Goal: Task Accomplishment & Management: Complete application form

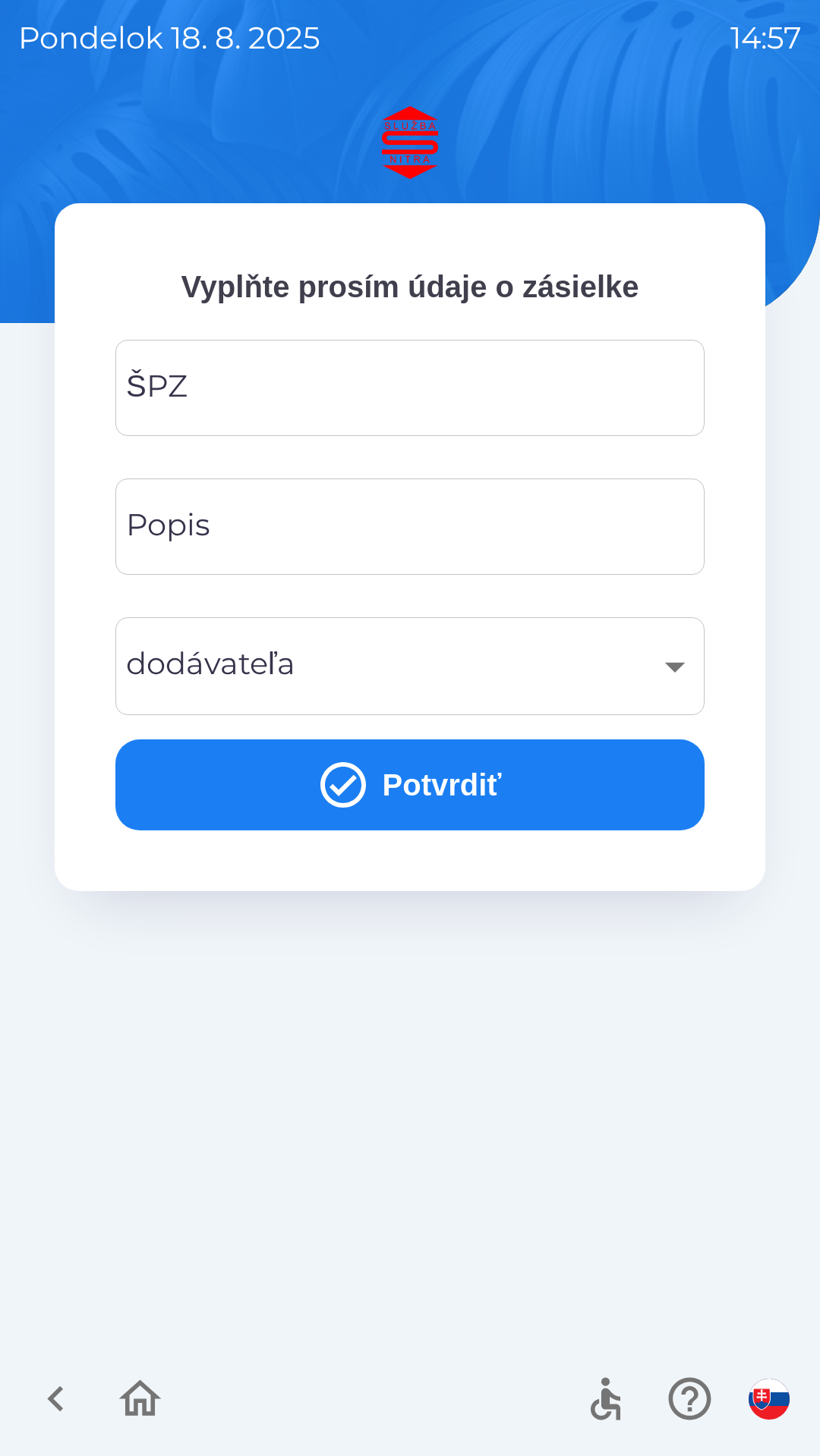
click at [289, 375] on input "ŠPZ" at bounding box center [410, 388] width 553 height 60
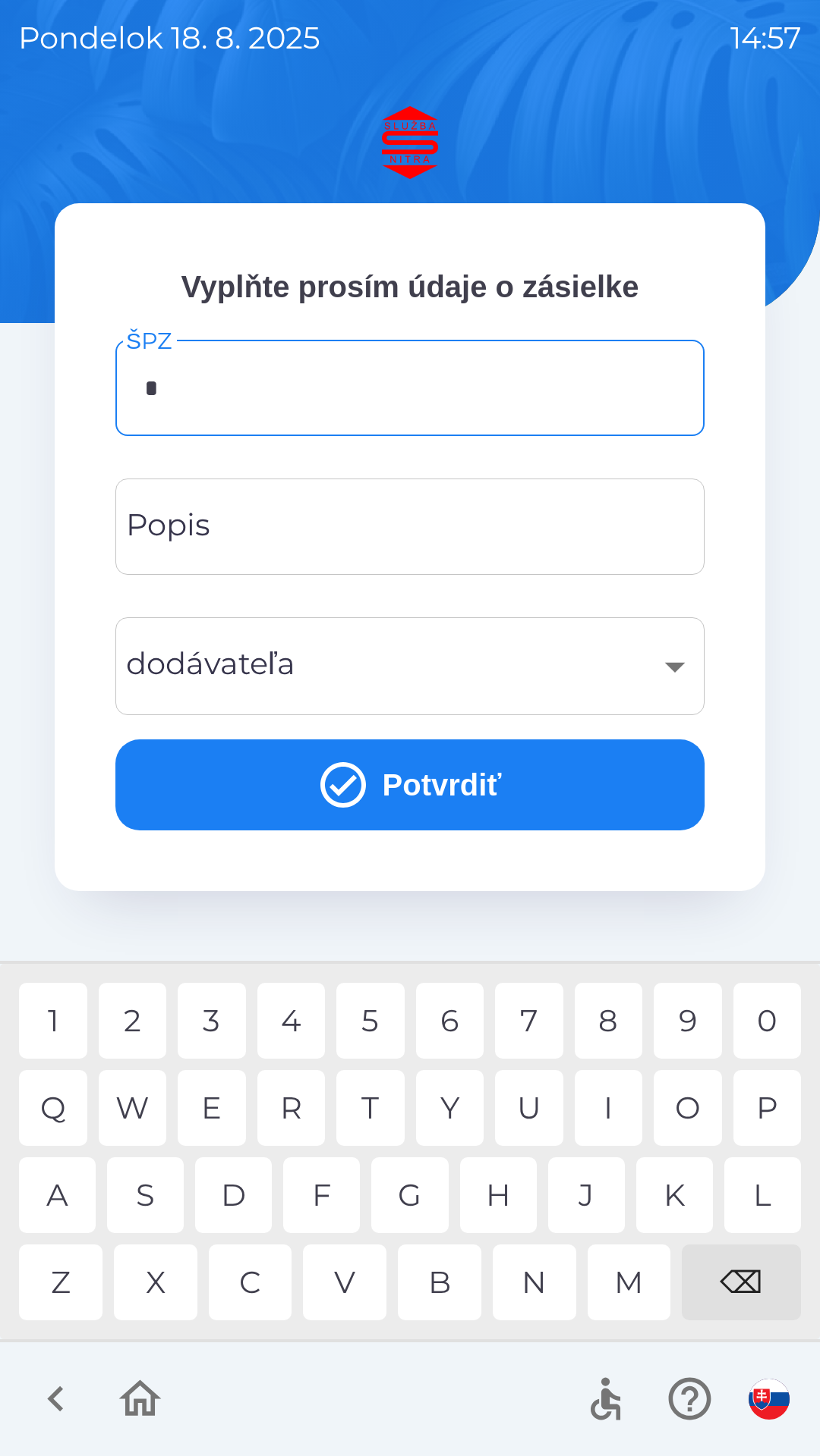
click at [66, 1187] on div "A" at bounding box center [57, 1195] width 76 height 76
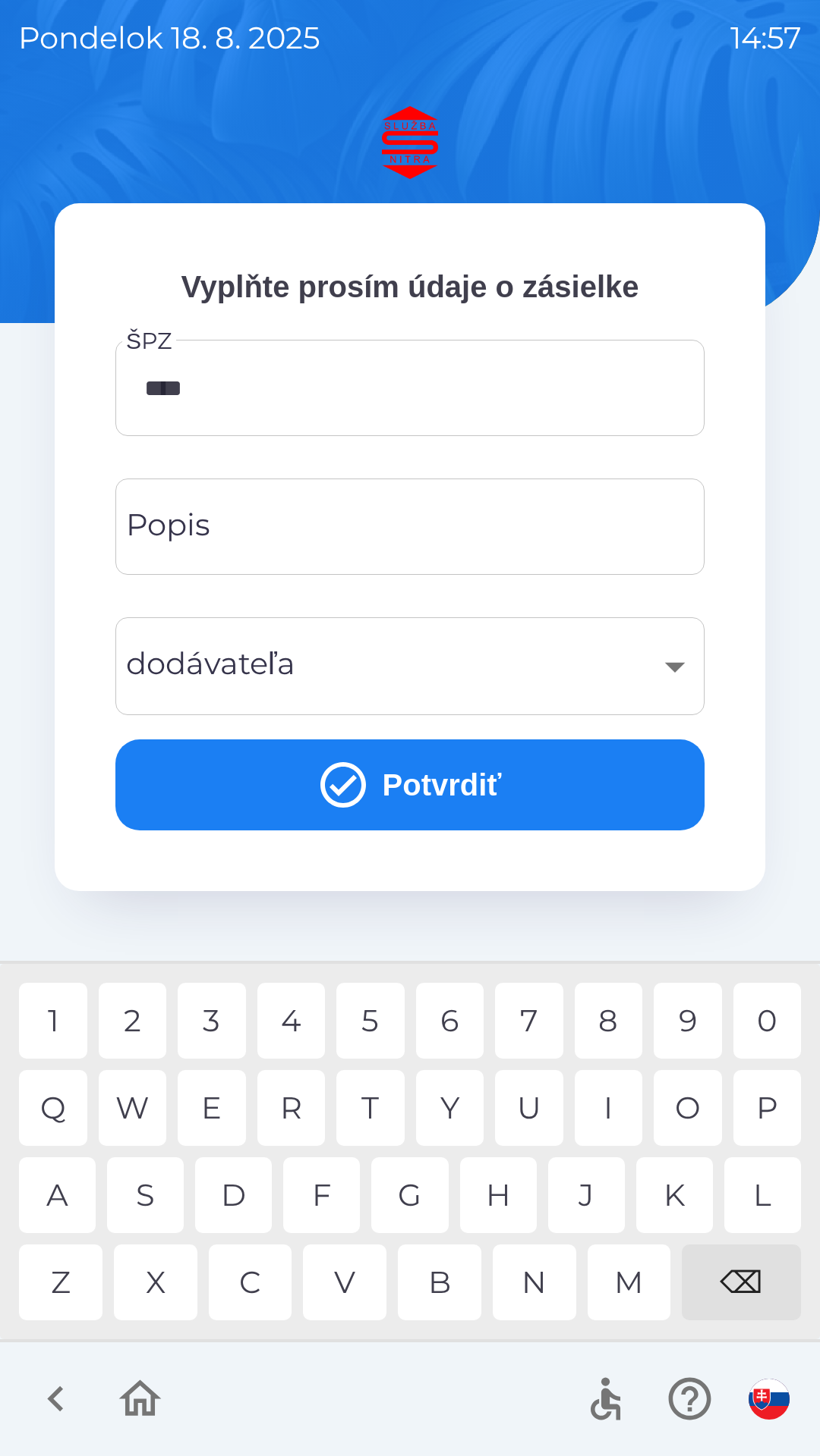
click at [310, 1020] on div "4" at bounding box center [291, 1020] width 68 height 76
type input "*******"
click at [318, 523] on input "Popis" at bounding box center [410, 527] width 553 height 60
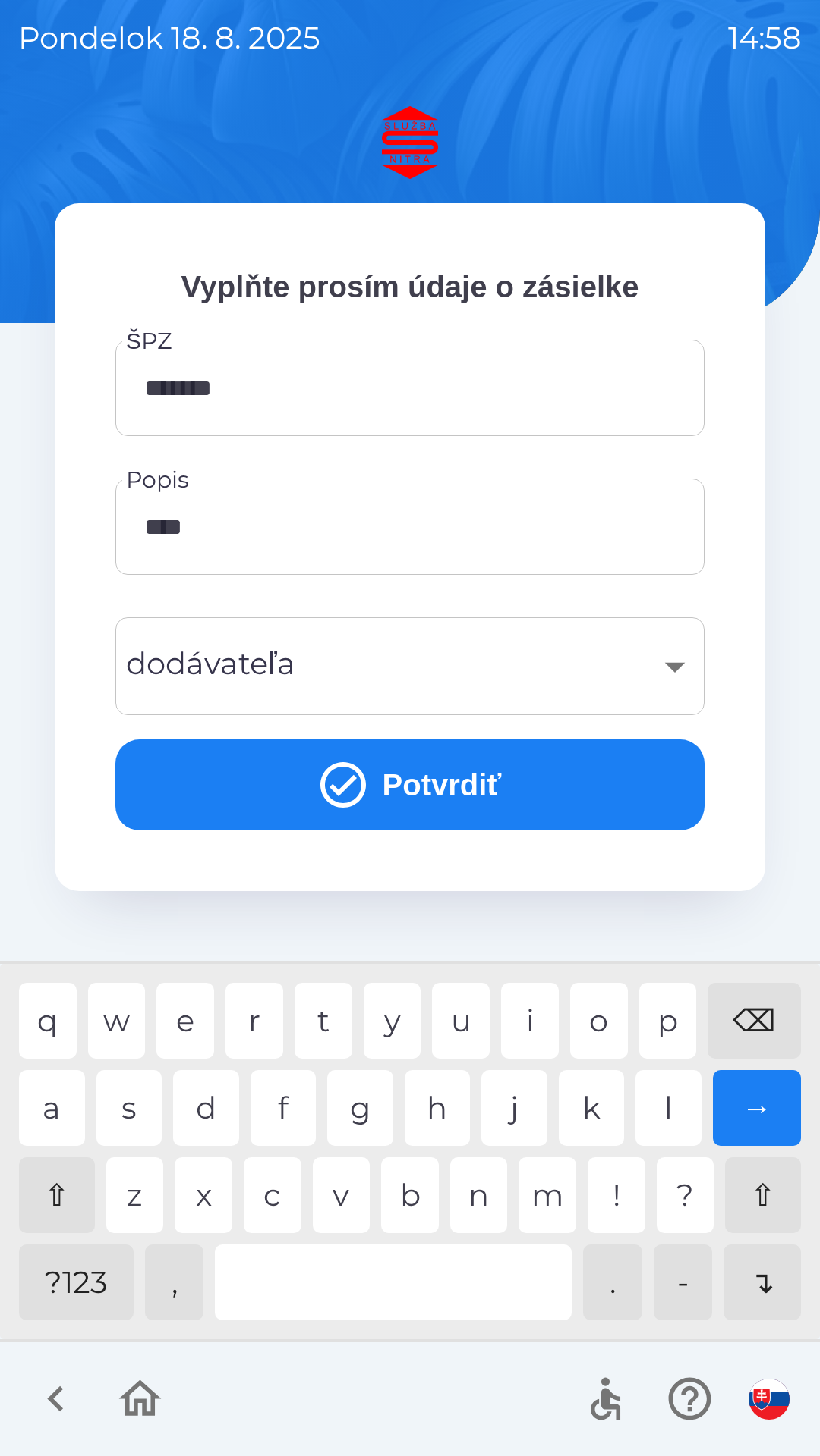
click at [242, 529] on input "****" at bounding box center [410, 527] width 553 height 60
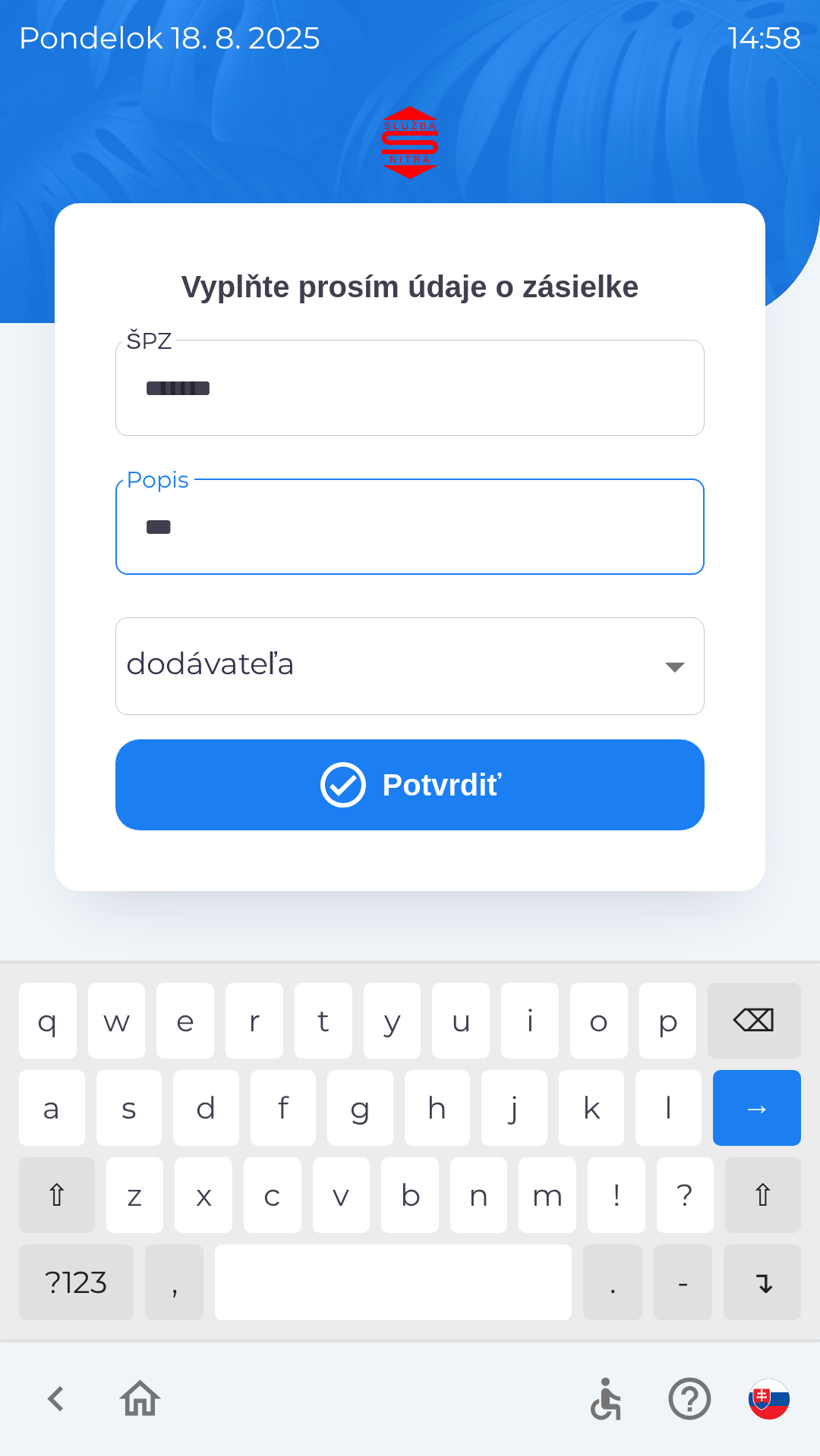
click at [751, 1016] on div "⌫" at bounding box center [754, 1020] width 93 height 76
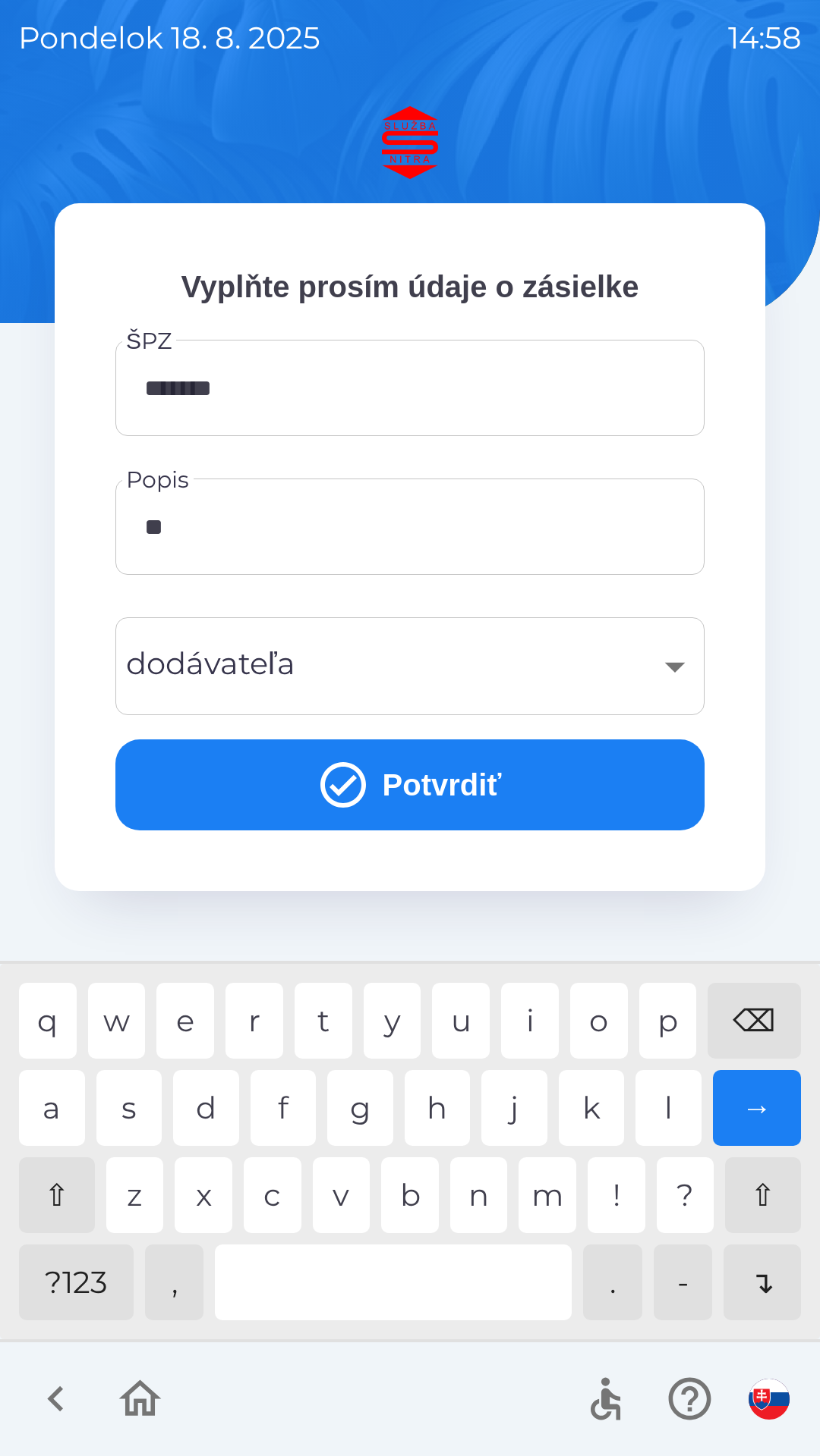
click at [747, 1010] on div "⌫" at bounding box center [754, 1020] width 93 height 76
type input "*"
click at [754, 996] on div "⌫" at bounding box center [754, 1020] width 93 height 76
click at [672, 1105] on div "l" at bounding box center [668, 1108] width 66 height 76
click at [392, 1018] on div "y" at bounding box center [392, 1020] width 58 height 76
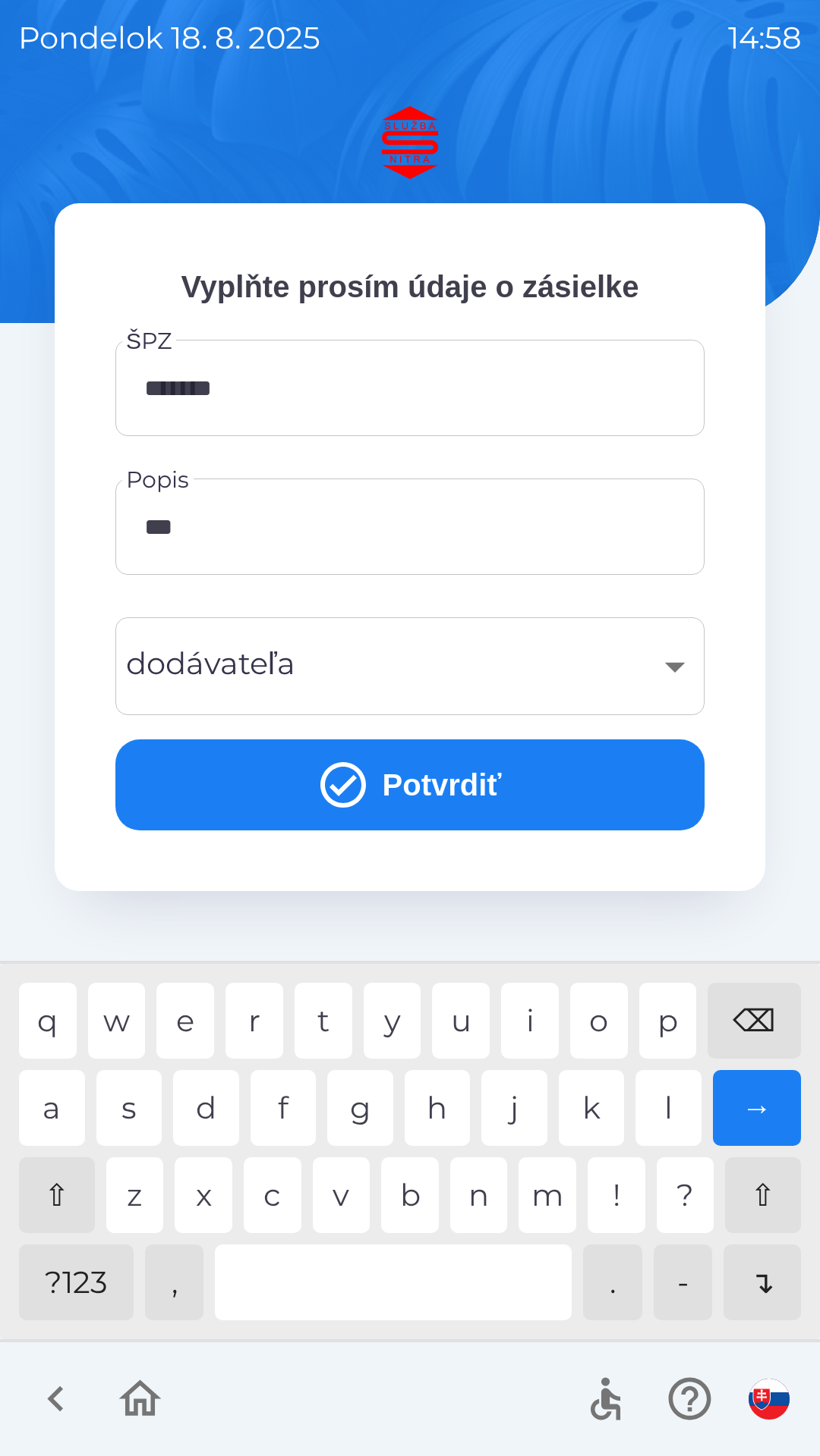
type input "****"
click at [476, 1193] on div "n" at bounding box center [479, 1195] width 58 height 76
click at [386, 657] on div "​" at bounding box center [410, 666] width 553 height 62
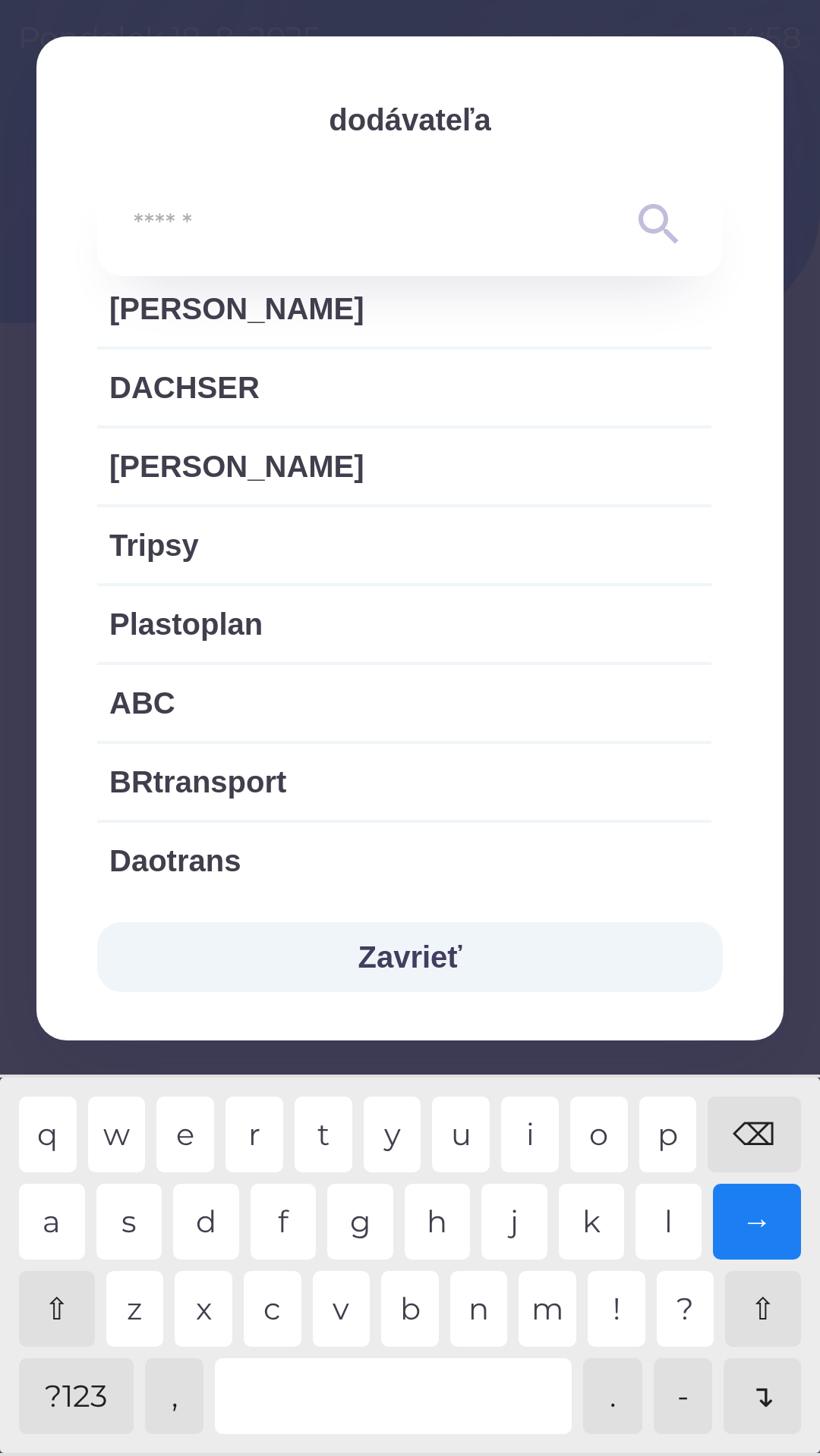
scroll to position [1569, 0]
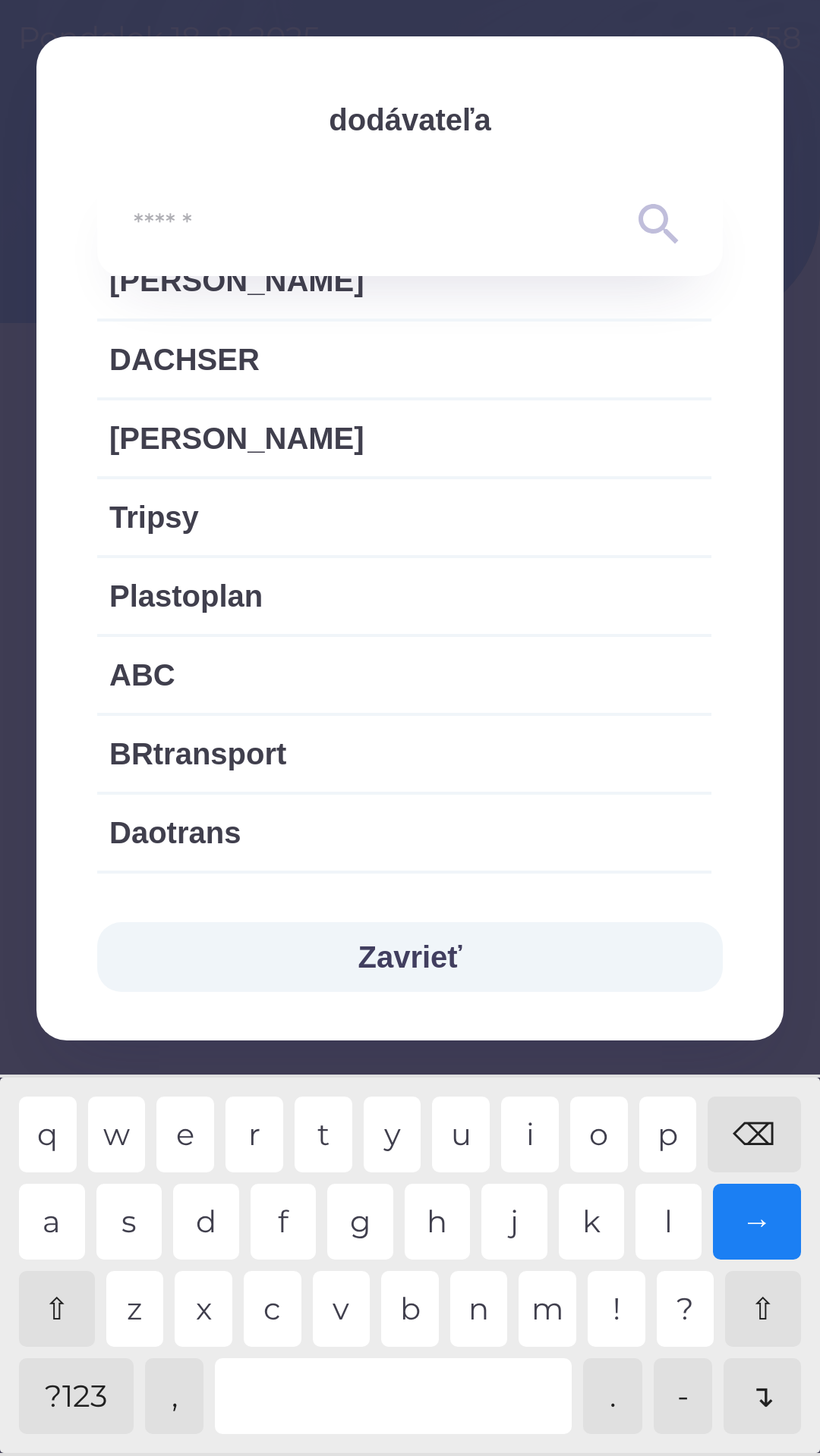
click at [174, 441] on span "[PERSON_NAME]" at bounding box center [404, 439] width 589 height 46
type input "***"
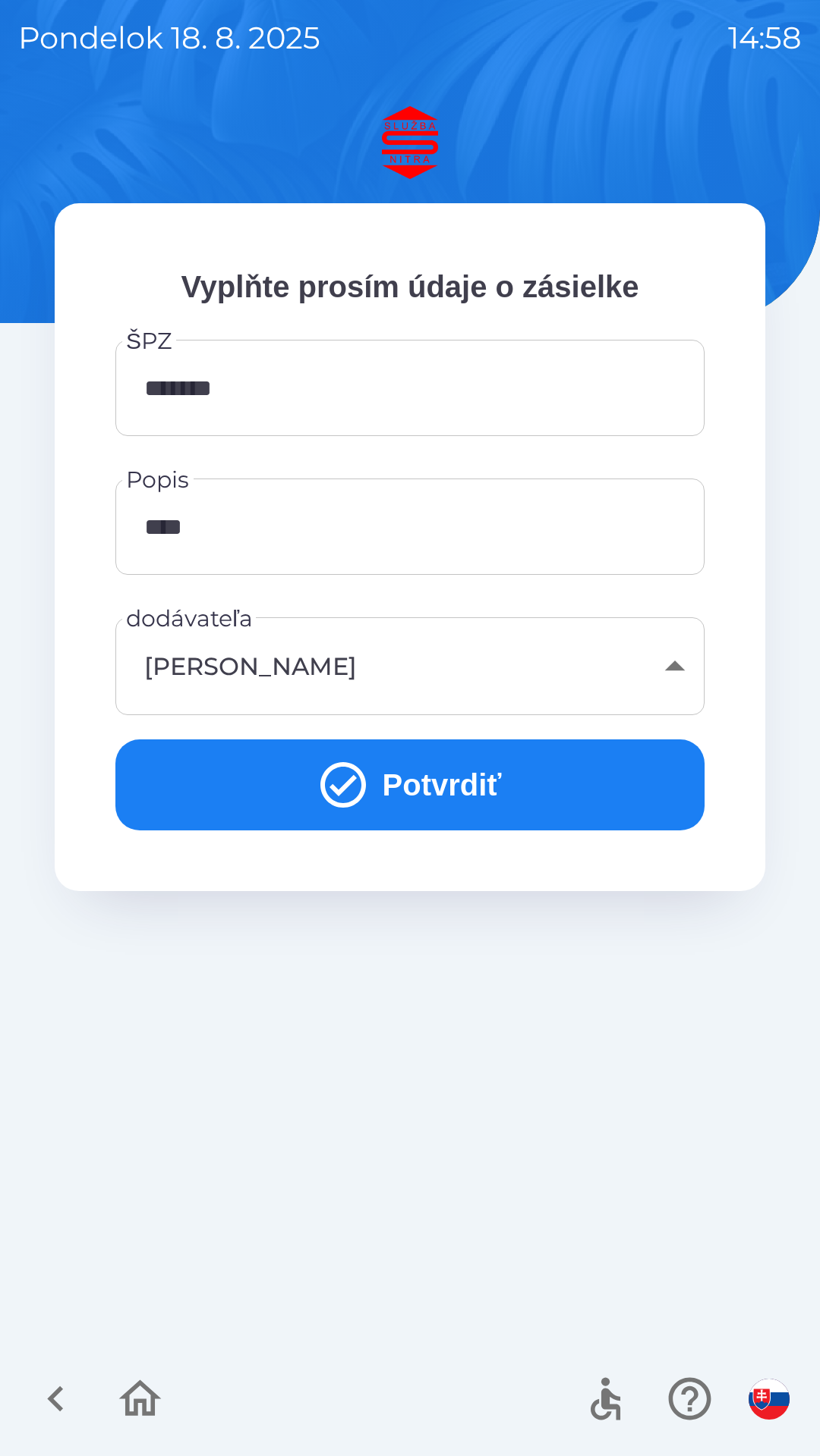
click at [433, 790] on button "Potvrdiť" at bounding box center [409, 784] width 589 height 91
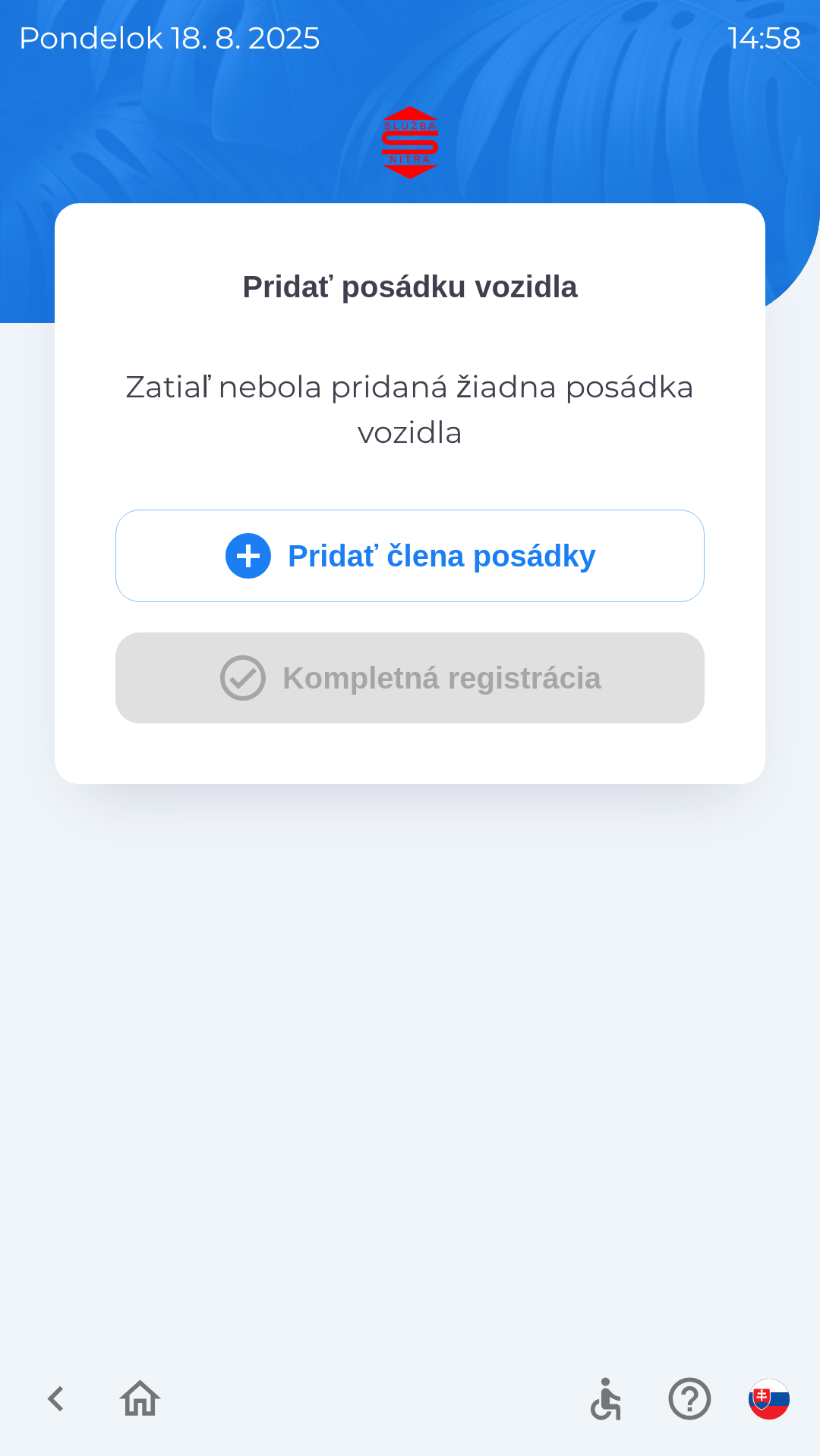
click at [353, 567] on button "Pridať člena posádky" at bounding box center [409, 556] width 589 height 92
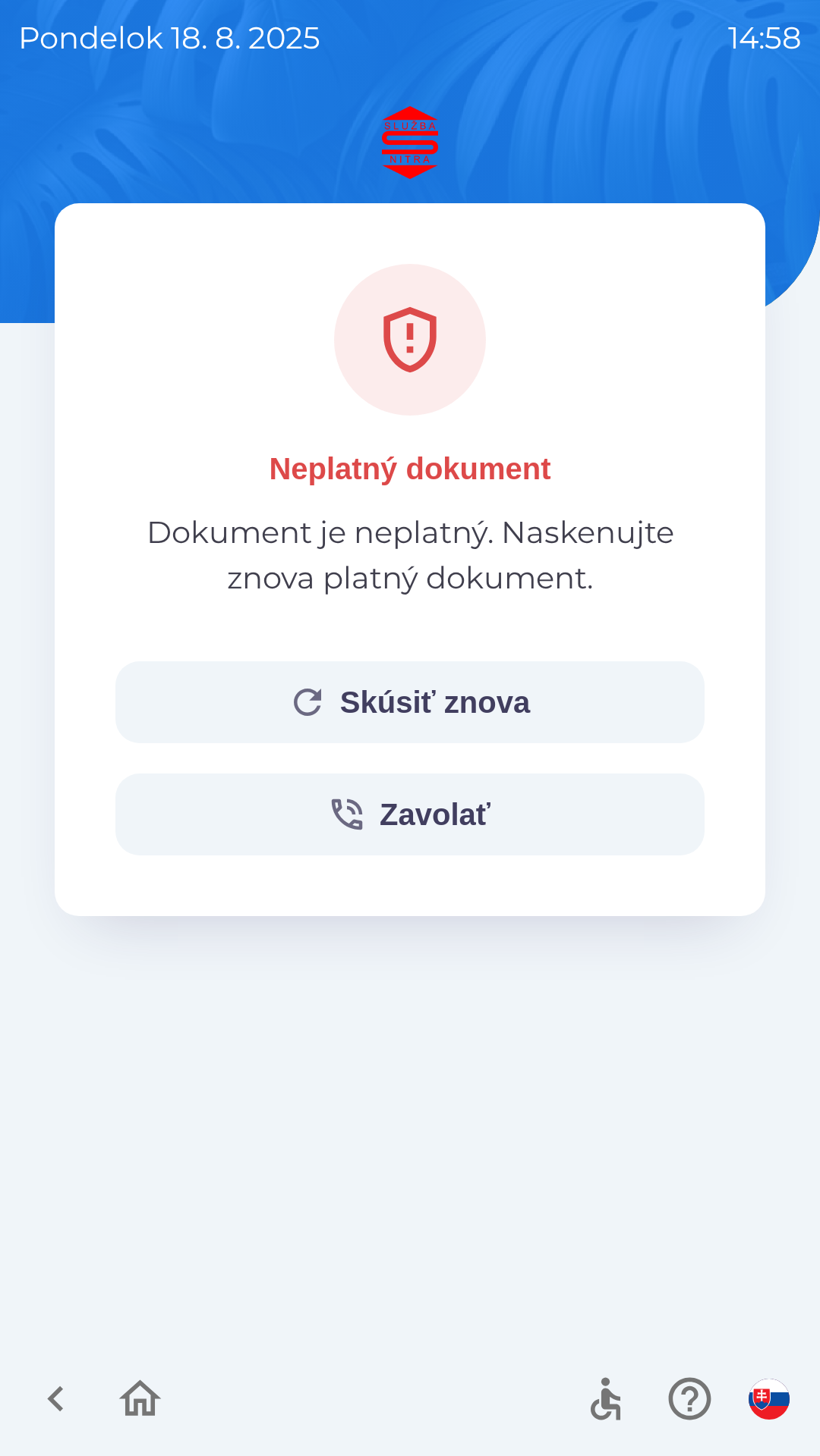
click at [425, 695] on button "Skúsiť znova" at bounding box center [409, 702] width 589 height 82
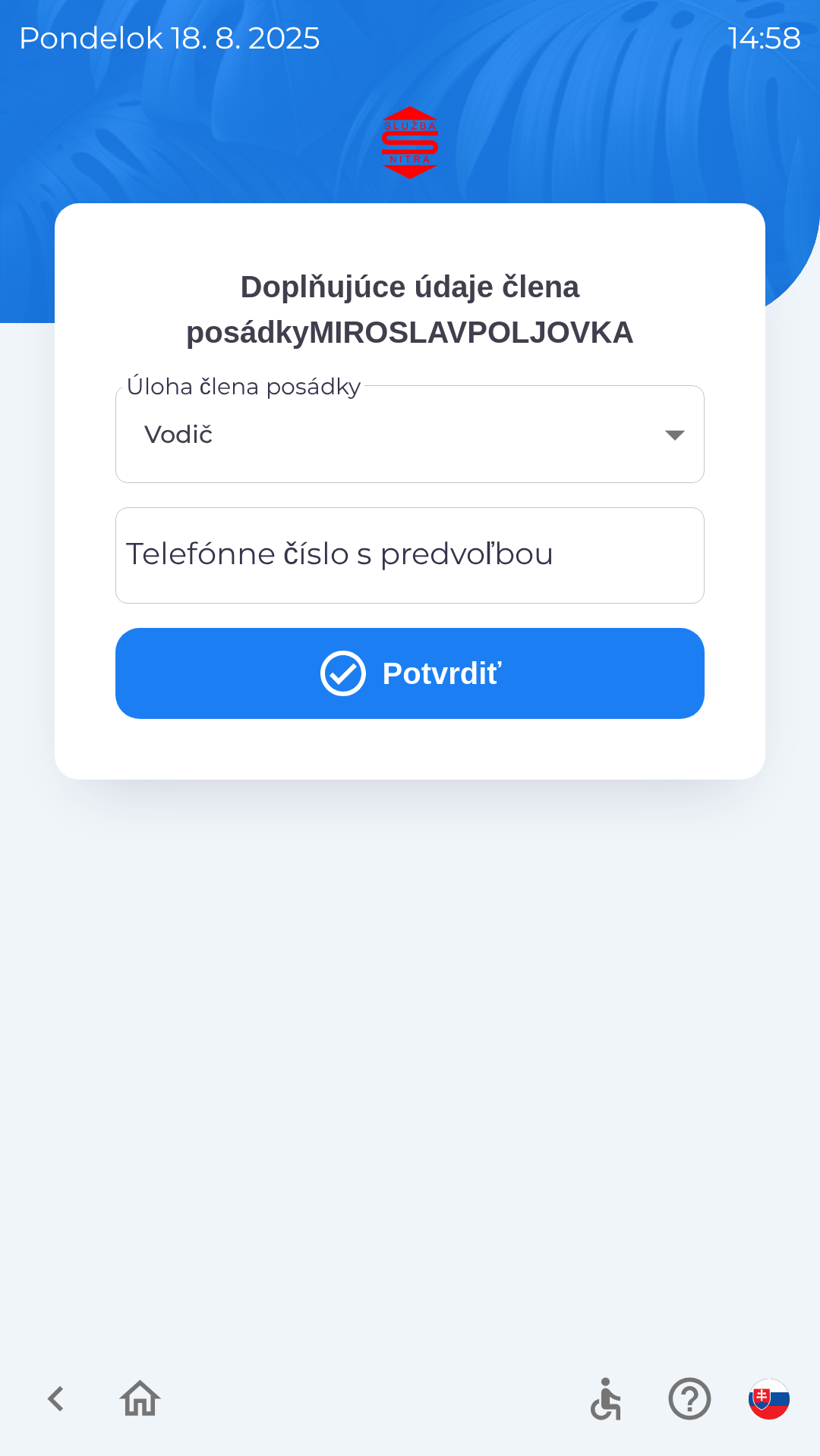
click at [363, 553] on div "Telefónne číslo s predvoľbou Telefónne číslo s predvoľbou" at bounding box center [409, 556] width 589 height 96
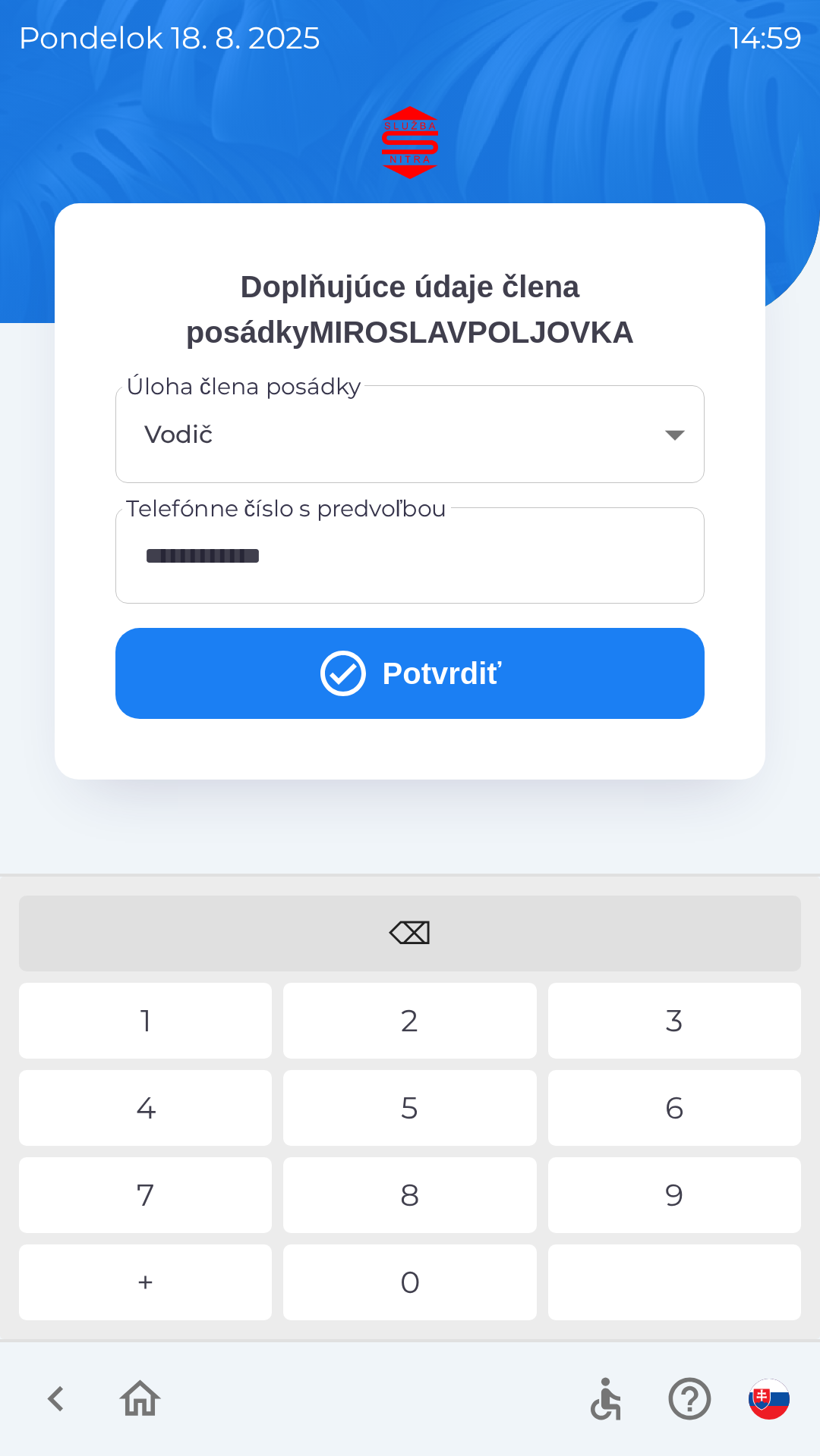
type input "**********"
click at [450, 668] on button "Potvrdiť" at bounding box center [409, 673] width 589 height 91
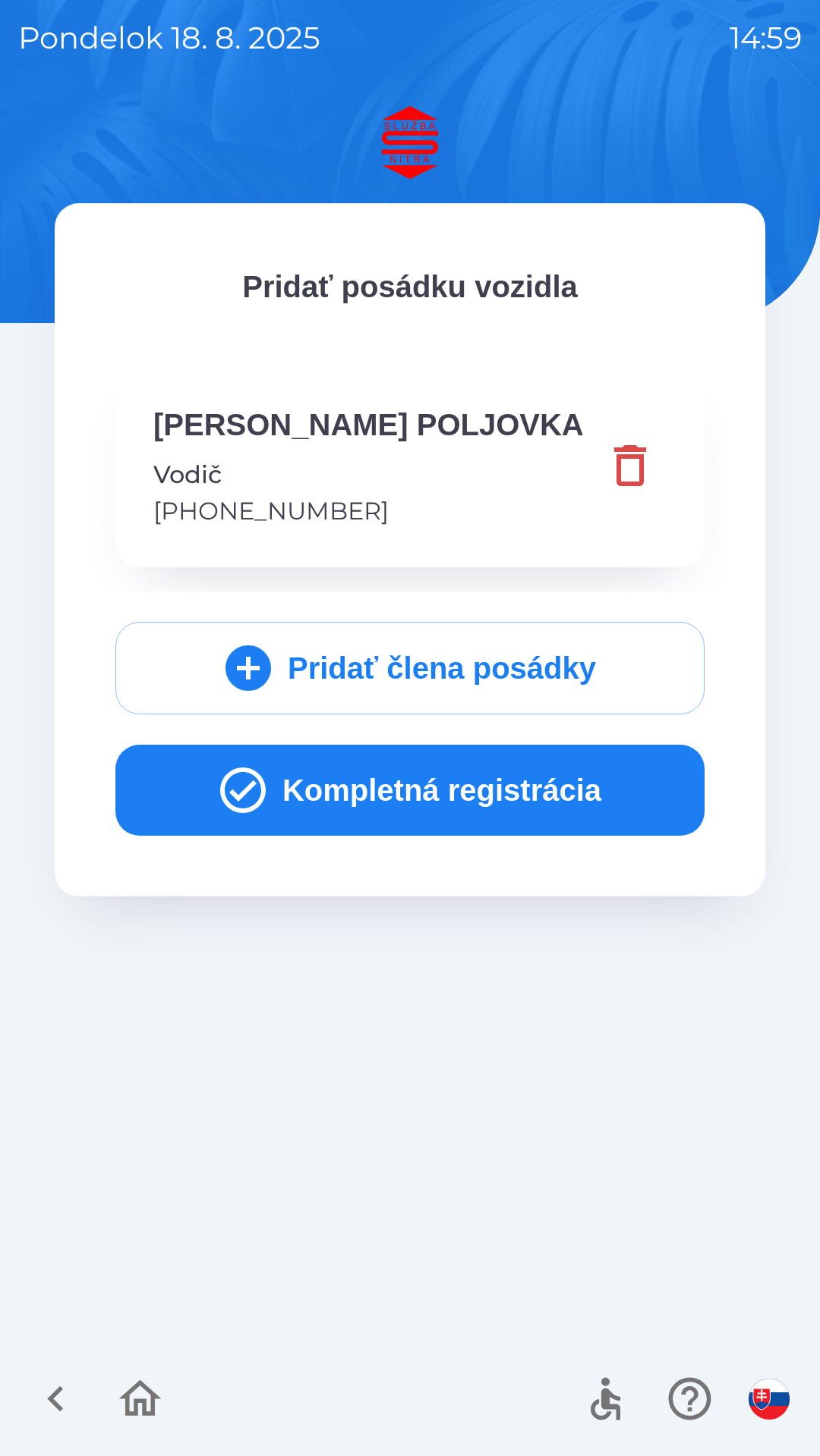
click at [427, 778] on button "Kompletná registrácia" at bounding box center [409, 790] width 589 height 91
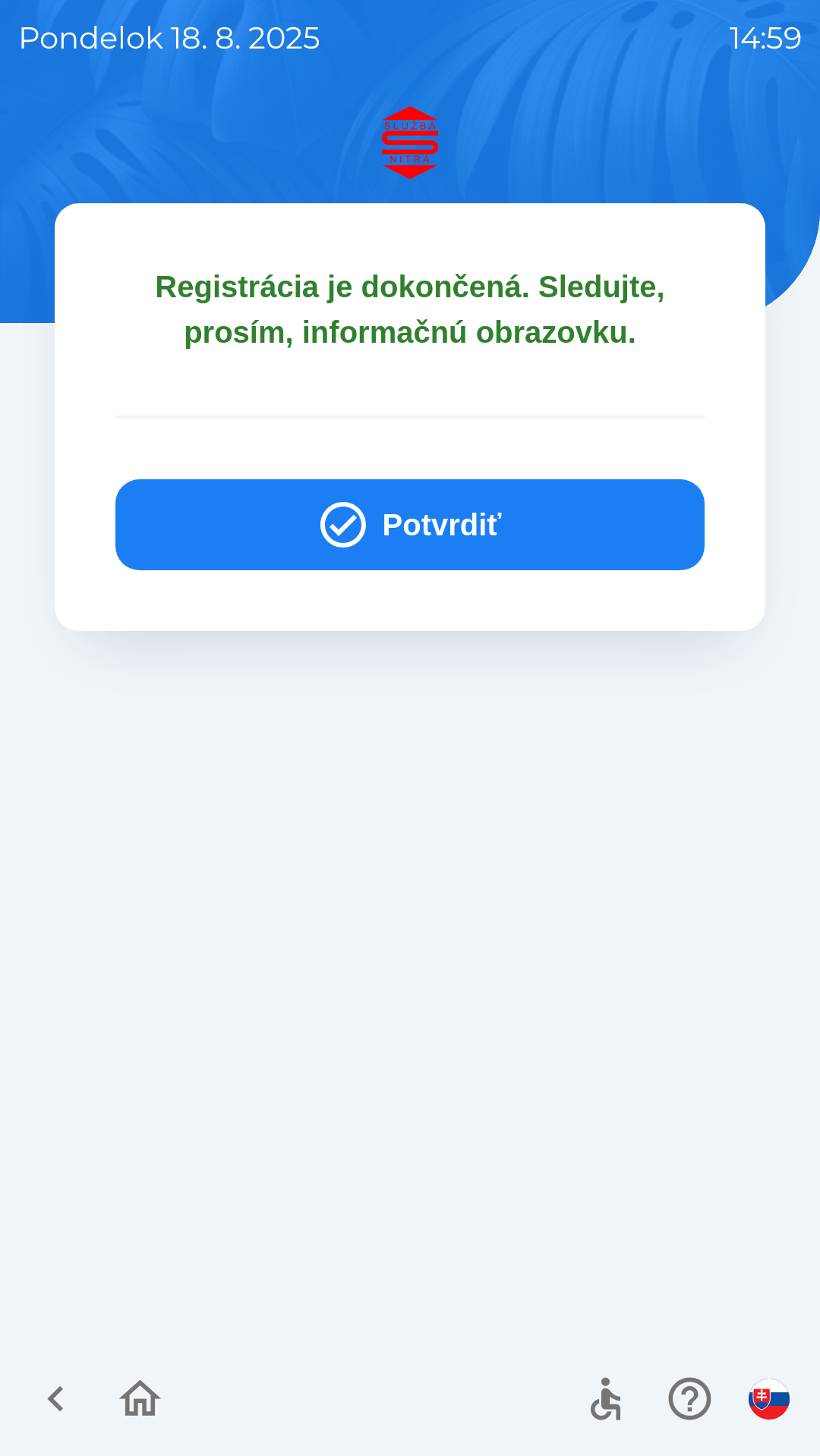
click at [434, 524] on button "Potvrdiť" at bounding box center [409, 524] width 589 height 91
